Goal: Transaction & Acquisition: Purchase product/service

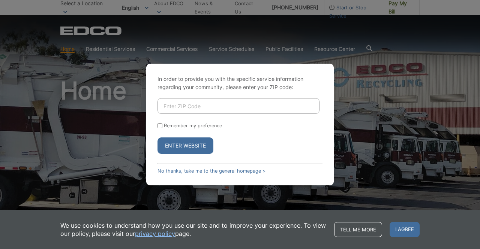
drag, startPoint x: 0, startPoint y: 0, endPoint x: 245, endPoint y: 103, distance: 265.6
click at [245, 103] on input "Enter ZIP Code" at bounding box center [238, 106] width 162 height 16
type input "92078"
click at [195, 150] on button "Enter Website" at bounding box center [185, 146] width 56 height 16
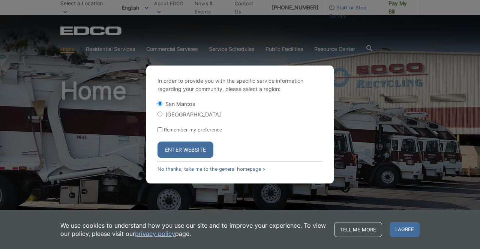
click at [195, 150] on button "Enter Website" at bounding box center [185, 150] width 56 height 16
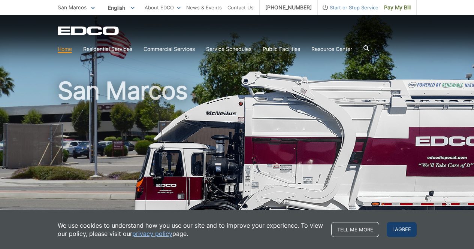
click at [401, 229] on span "I agree" at bounding box center [402, 229] width 30 height 15
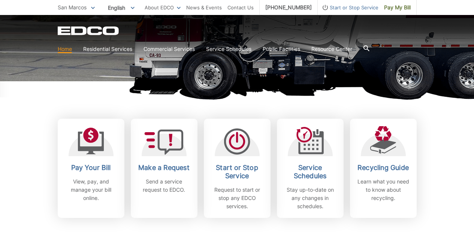
scroll to position [166, 0]
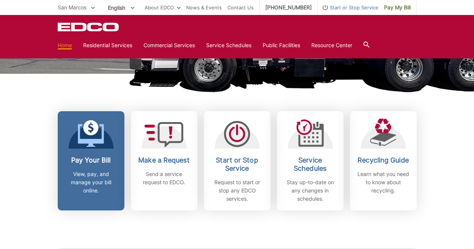
click at [102, 164] on h2 "Pay Your Bill" at bounding box center [90, 160] width 55 height 8
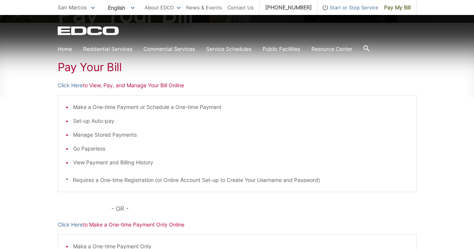
scroll to position [107, 0]
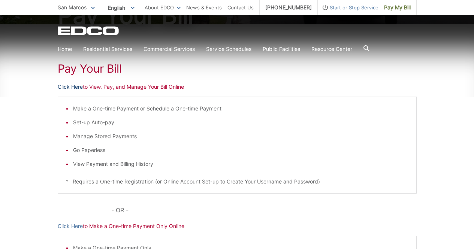
drag, startPoint x: 72, startPoint y: 89, endPoint x: 67, endPoint y: 89, distance: 5.6
click at [67, 89] on link "Click Here" at bounding box center [70, 87] width 25 height 8
click at [212, 217] on div "Pay Your Bill Click Here to View, Pay, and Manage Your Bill Online Make a One-t…" at bounding box center [237, 175] width 359 height 302
click at [90, 208] on div "Pay Your Bill Click Here to View, Pay, and Manage Your Bill Online Make a One-t…" at bounding box center [237, 175] width 359 height 302
click at [73, 226] on link "Click Here" at bounding box center [70, 226] width 25 height 8
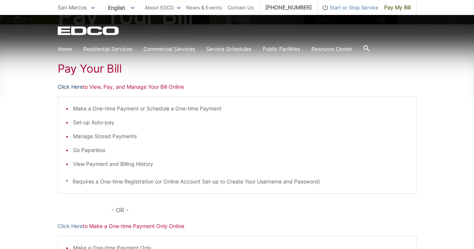
click at [63, 84] on link "Click Here" at bounding box center [70, 87] width 25 height 8
click at [76, 86] on link "Click Here" at bounding box center [70, 87] width 25 height 8
